Goal: Navigation & Orientation: Find specific page/section

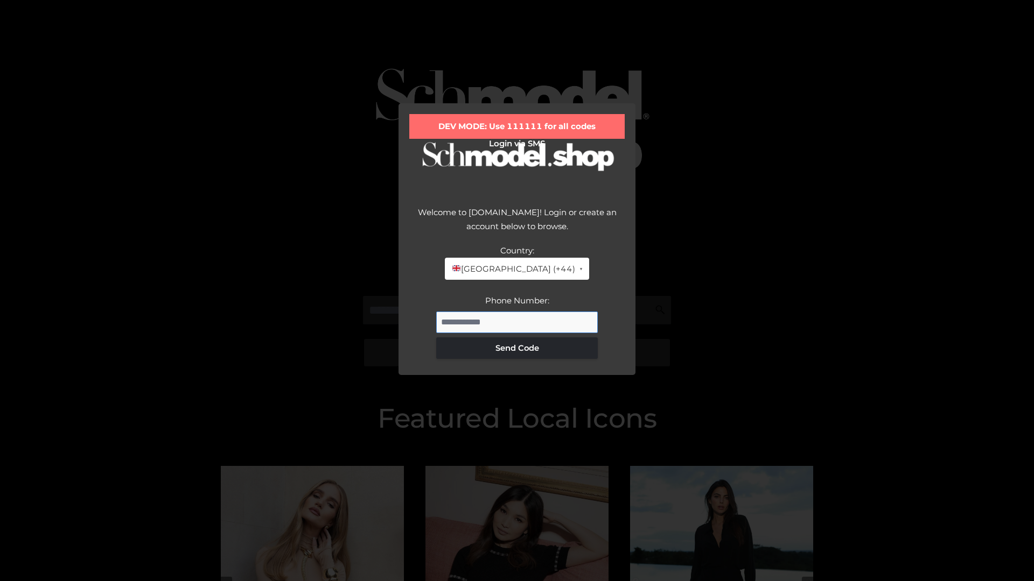
click at [517, 322] on input "Phone Number:" at bounding box center [516, 323] width 161 height 22
type input "**********"
click at [517, 348] on button "Send Code" at bounding box center [516, 349] width 161 height 22
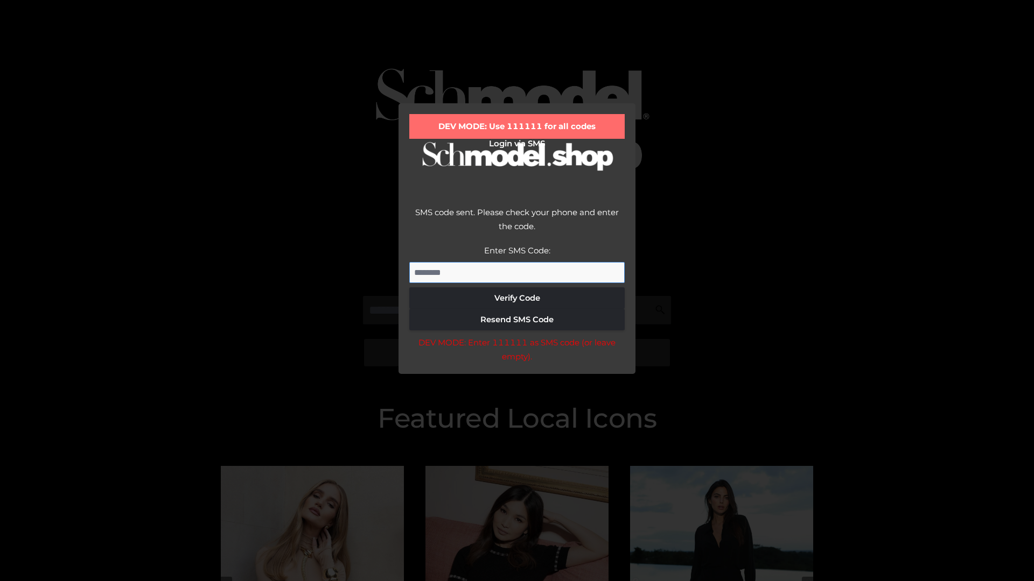
click at [517, 272] on input "Enter SMS Code:" at bounding box center [516, 273] width 215 height 22
type input "******"
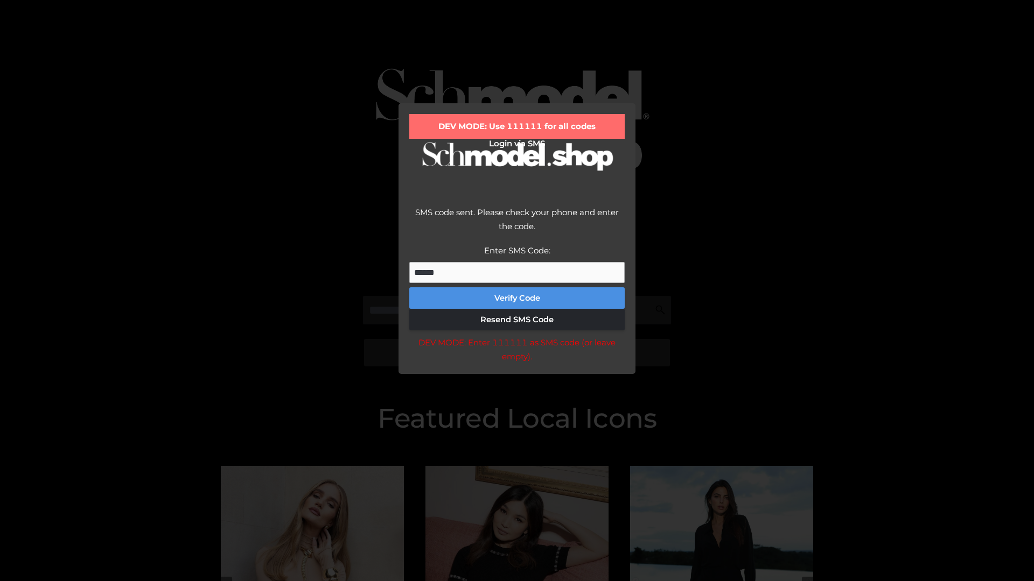
click at [517, 298] on button "Verify Code" at bounding box center [516, 298] width 215 height 22
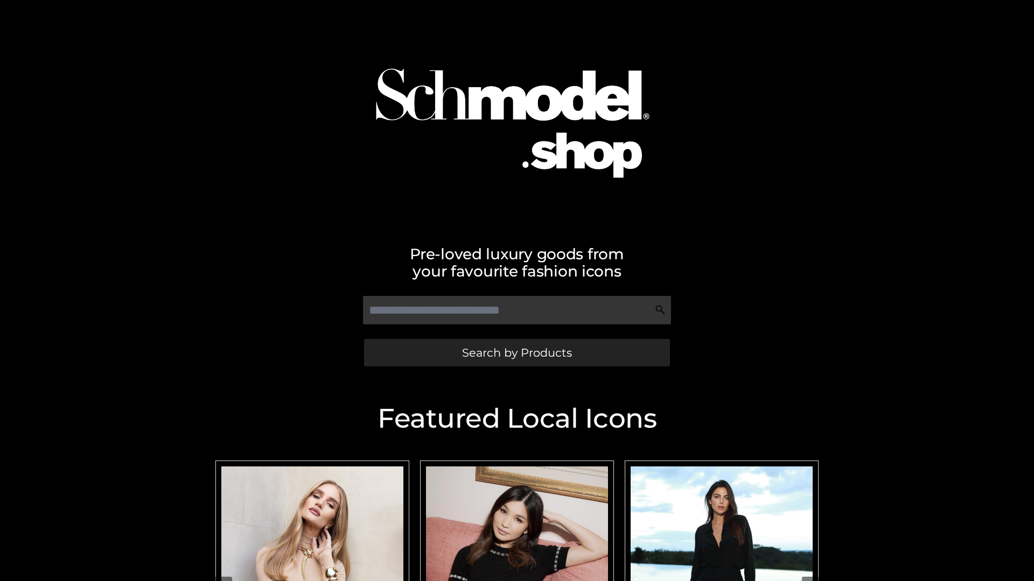
click at [516, 353] on span "Search by Products" at bounding box center [517, 352] width 110 height 11
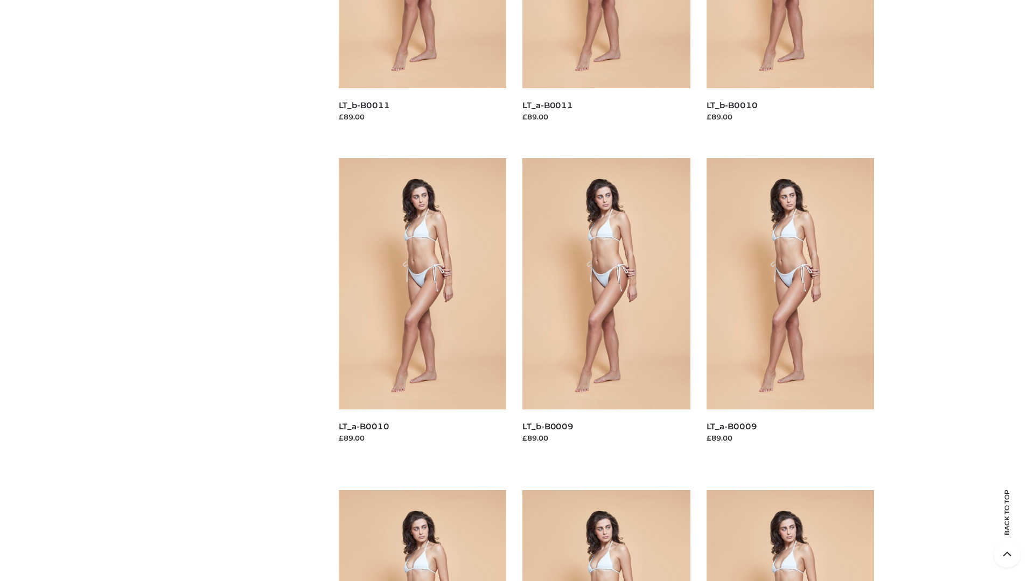
scroll to position [2838, 0]
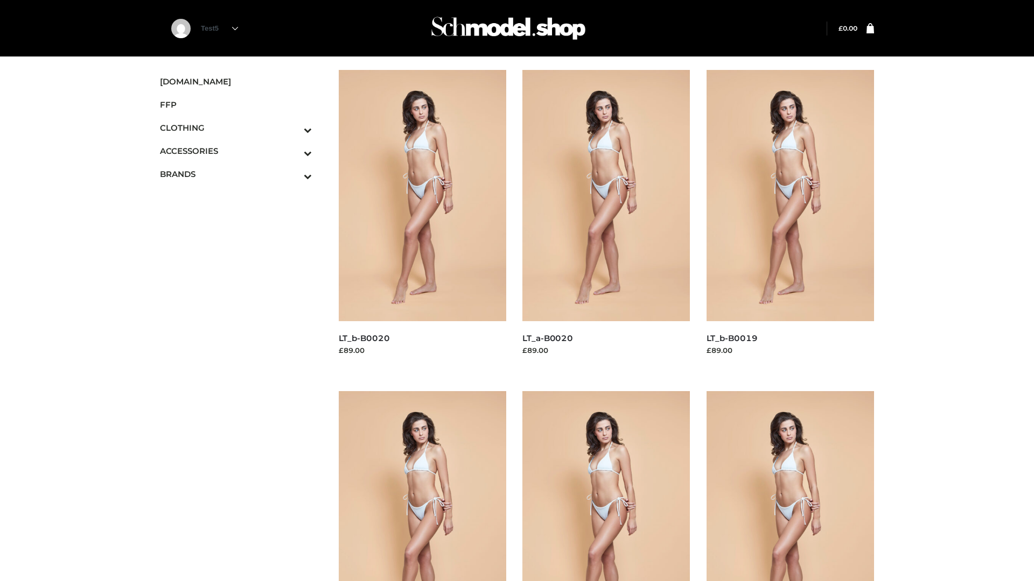
scroll to position [876, 0]
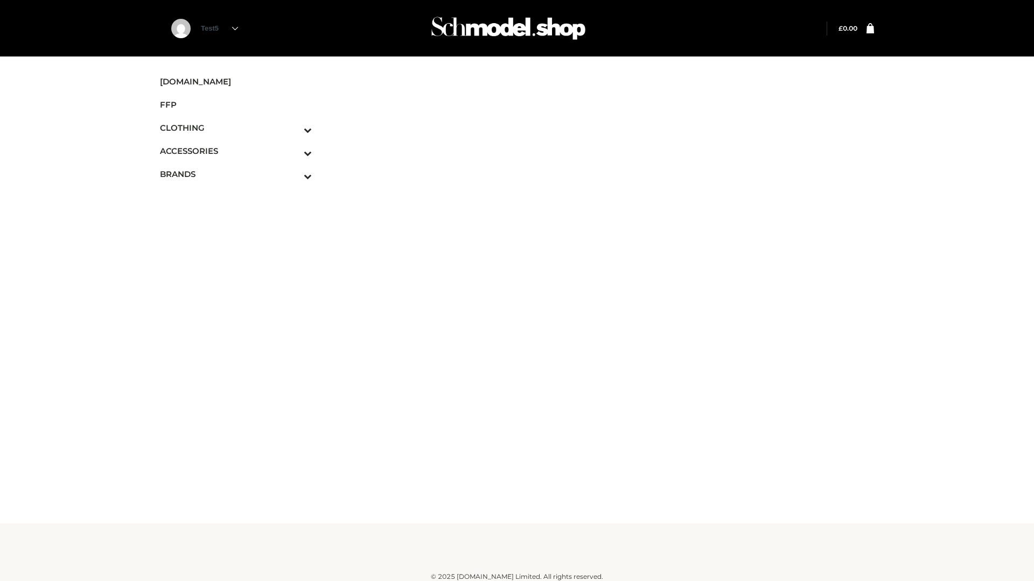
scroll to position [6, 0]
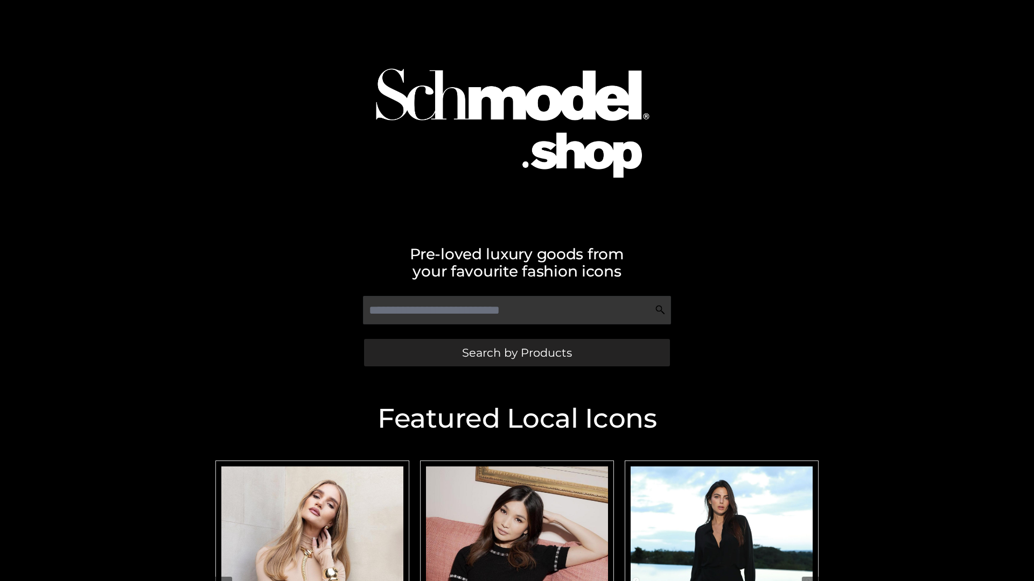
click at [516, 353] on span "Search by Products" at bounding box center [517, 352] width 110 height 11
